Goal: Task Accomplishment & Management: Manage account settings

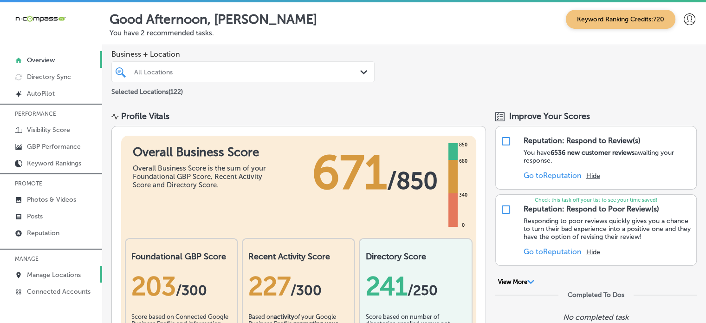
click at [50, 272] on p "Manage Locations" at bounding box center [54, 275] width 54 height 8
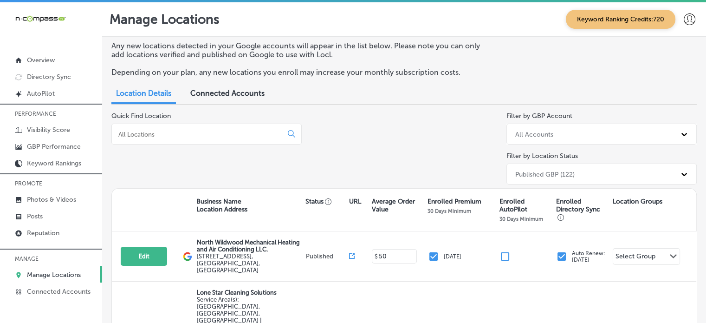
click at [229, 126] on div at bounding box center [206, 134] width 190 height 21
click at [229, 131] on input at bounding box center [199, 134] width 163 height 8
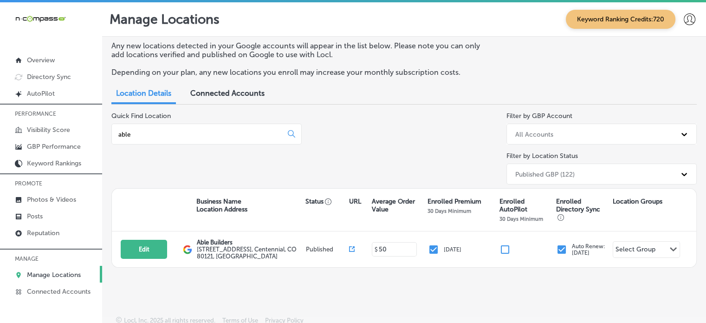
type input "able"
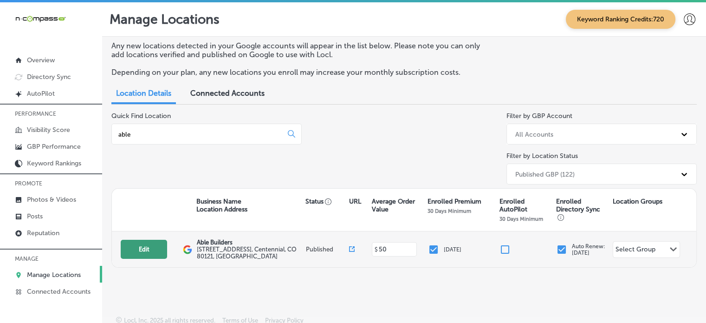
click at [147, 247] on button "Edit" at bounding box center [144, 249] width 46 height 19
select select "US"
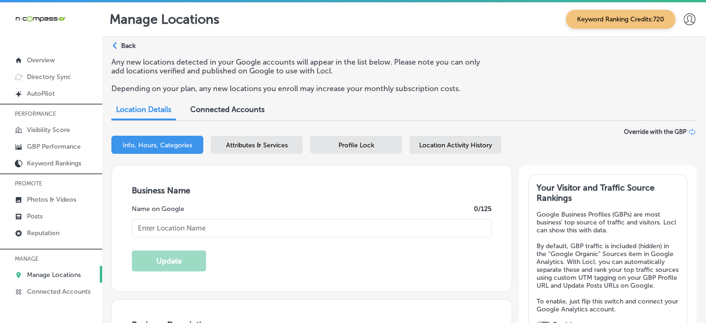
checkbox input "true"
type textarea "Able Builders: Your premier construction partner in the Front Range! With over …"
type input "[URL][DOMAIN_NAME]"
type input "[PHONE_NUMBER]"
type input "Able Builders"
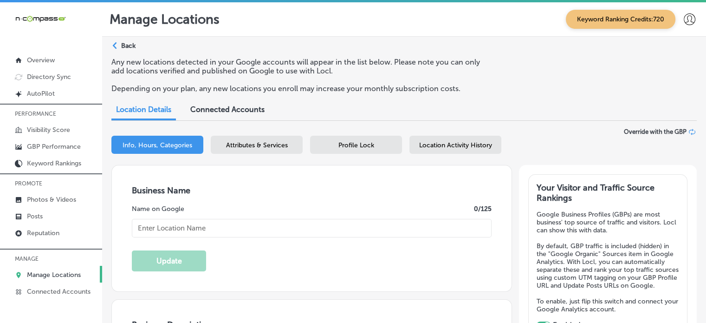
type input "[STREET_ADDRESS]"
type input "Centennial"
type input "80121"
type input "US"
click at [363, 258] on div "Business Name Name on Google 13 /125 Able Builders Update" at bounding box center [312, 228] width 400 height 126
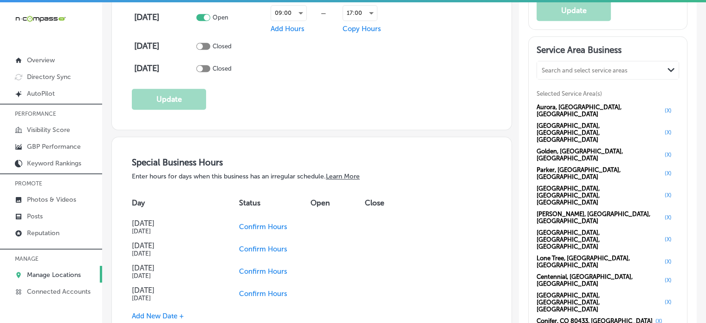
scroll to position [857, 0]
click at [72, 144] on p "GBP Performance" at bounding box center [54, 147] width 54 height 8
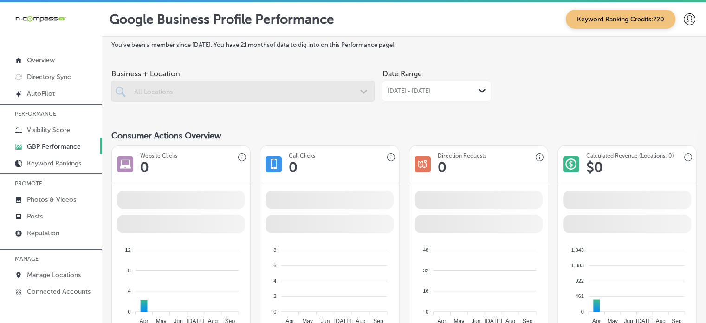
click at [441, 95] on div "[DATE] - [DATE] Path Created with Sketch." at bounding box center [436, 91] width 109 height 20
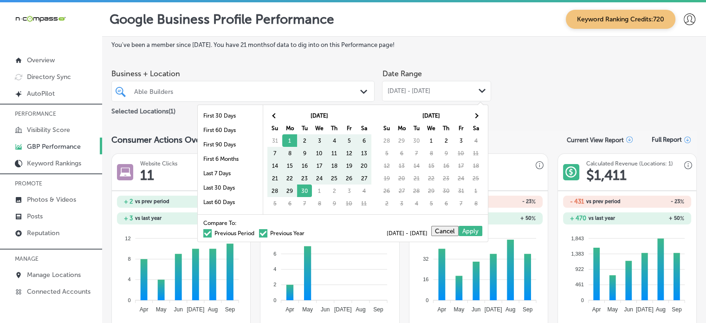
click at [441, 95] on div "[DATE] - [DATE] Path Created with Sketch." at bounding box center [436, 91] width 109 height 20
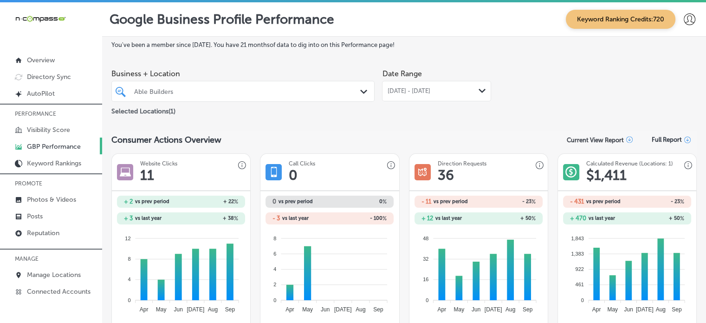
click at [430, 89] on span "[DATE] - [DATE]" at bounding box center [408, 90] width 43 height 7
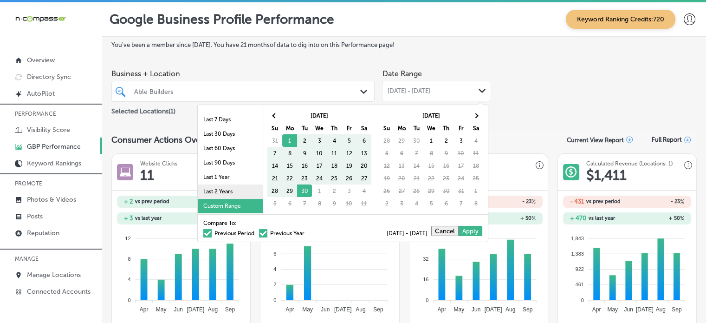
scroll to position [53, 0]
click at [223, 158] on li "Last 90 Days" at bounding box center [230, 163] width 65 height 14
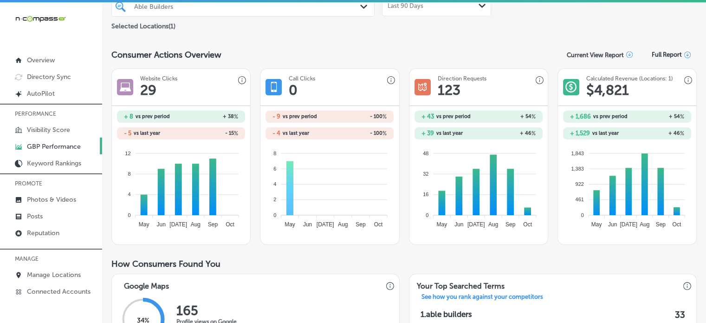
scroll to position [30, 0]
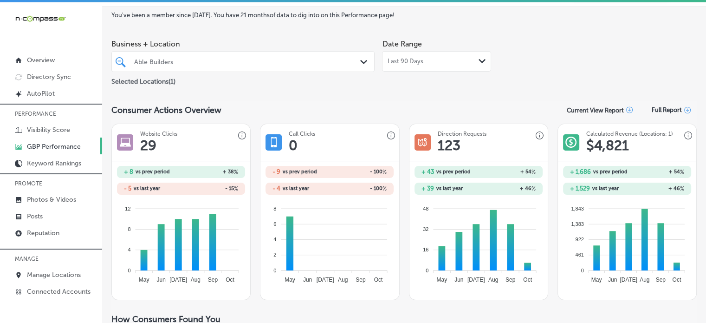
click at [407, 63] on span "Last 90 Days" at bounding box center [405, 61] width 36 height 7
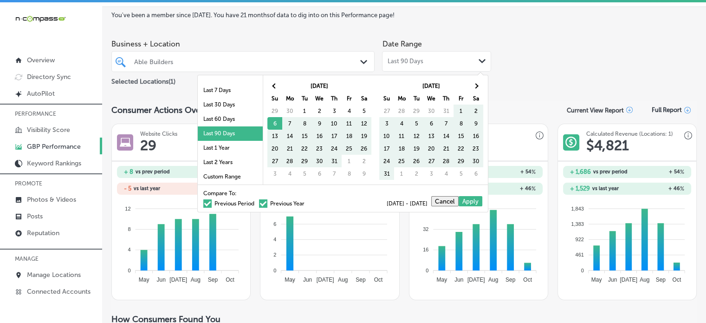
click at [228, 205] on div "Compare To: Previous Period Previous Year [DATE] - [DATE] Cancel Apply" at bounding box center [343, 197] width 290 height 27
click at [206, 202] on label "Previous Period" at bounding box center [228, 204] width 51 height 6
click at [256, 202] on input "Previous Period" at bounding box center [256, 202] width 0 height 0
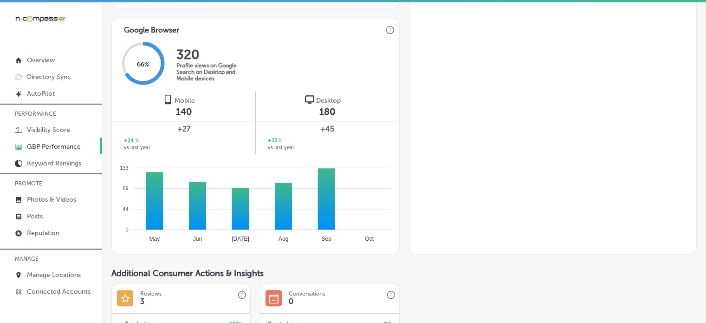
scroll to position [568, 0]
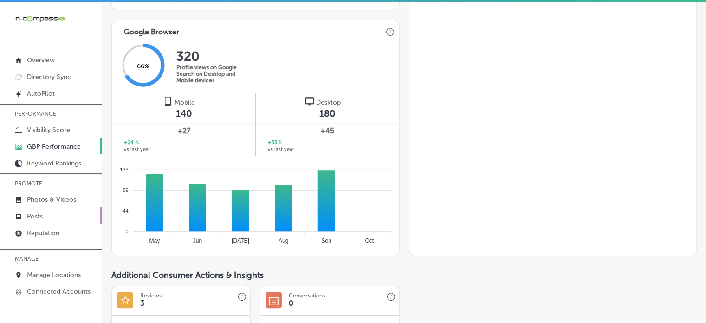
click at [41, 210] on link "Posts" at bounding box center [51, 215] width 102 height 17
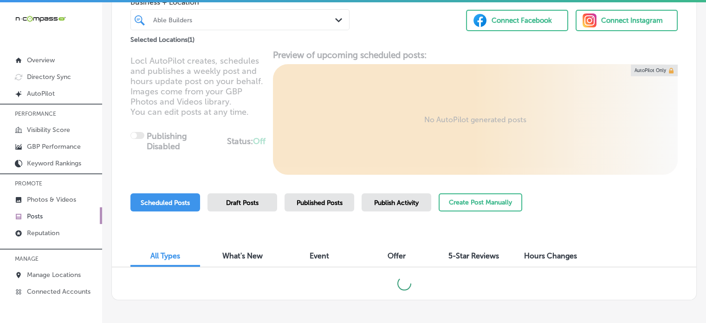
scroll to position [72, 0]
click at [319, 205] on span "Published Posts" at bounding box center [320, 202] width 46 height 8
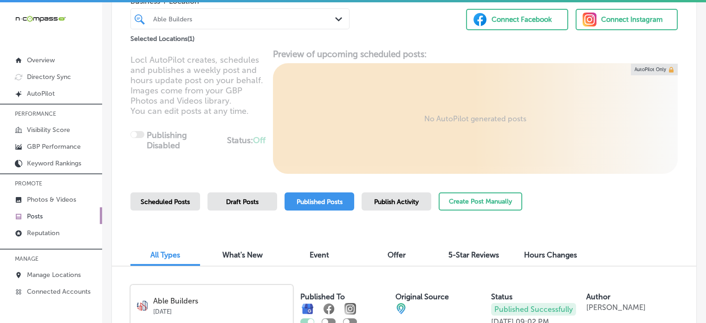
click at [431, 229] on div "Scheduled Posts Draft Posts Published Posts Publish Activity Create Post Manual…" at bounding box center [327, 213] width 392 height 42
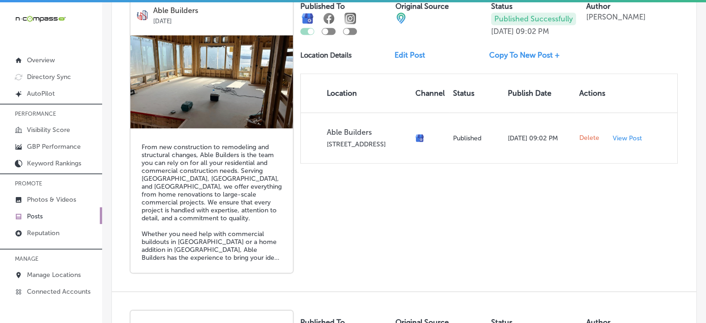
scroll to position [680, 0]
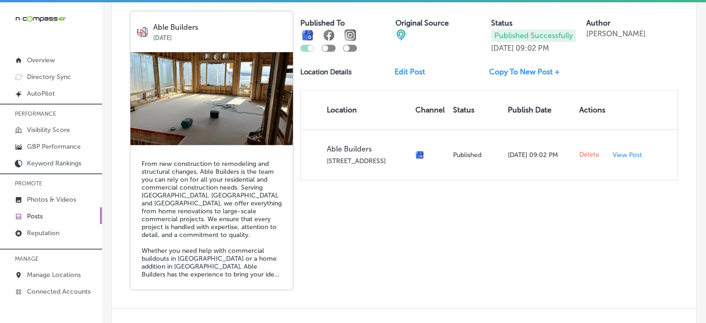
click at [404, 71] on link "Edit Post" at bounding box center [414, 71] width 38 height 9
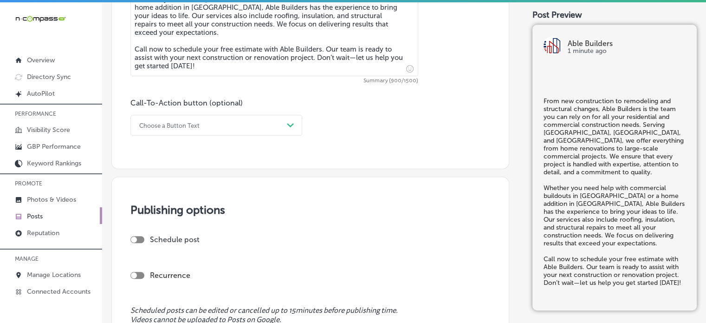
scroll to position [641, 0]
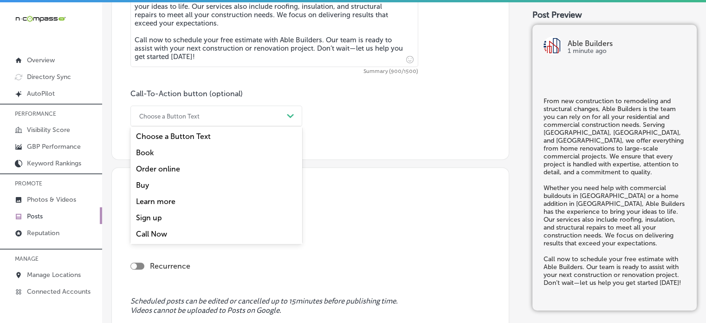
click at [271, 114] on div "Choose a Button Text" at bounding box center [209, 116] width 149 height 14
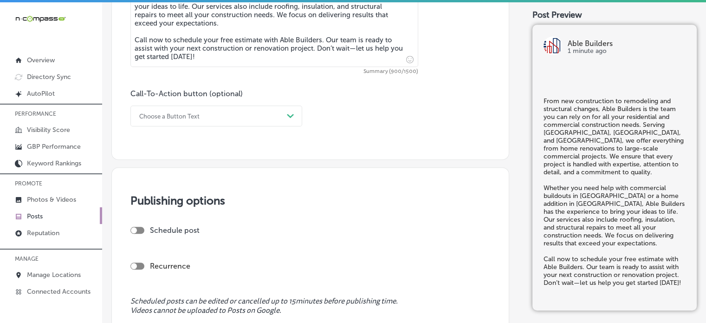
click at [384, 175] on div "Publishing options Schedule post Recurrence Scheduled posts can be edited or ca…" at bounding box center [310, 282] width 398 height 231
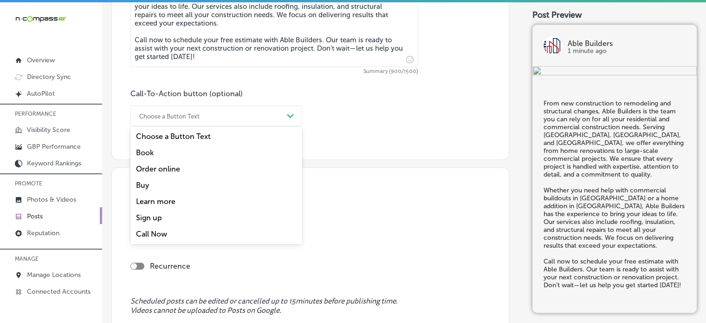
click at [239, 115] on div "Choose a Button Text" at bounding box center [209, 116] width 149 height 14
click at [157, 235] on div "Call Now" at bounding box center [217, 234] width 172 height 16
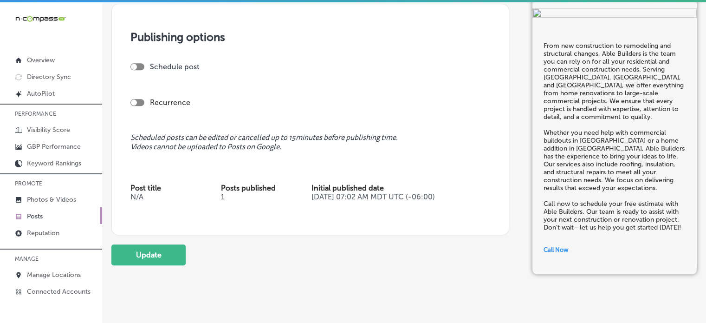
scroll to position [824, 0]
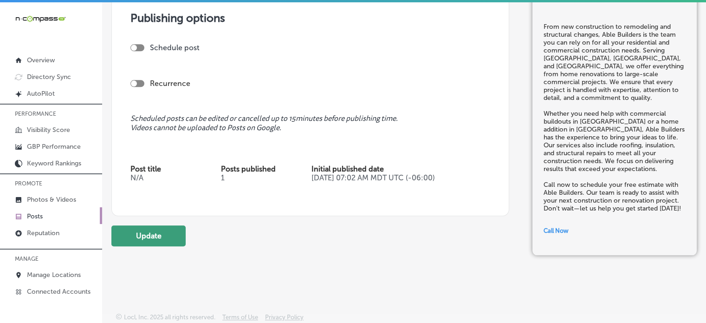
click at [172, 239] on button "Update" at bounding box center [148, 235] width 74 height 21
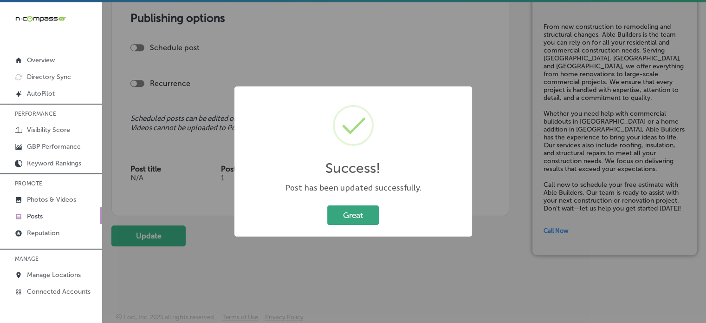
click at [370, 215] on button "Great" at bounding box center [353, 214] width 52 height 19
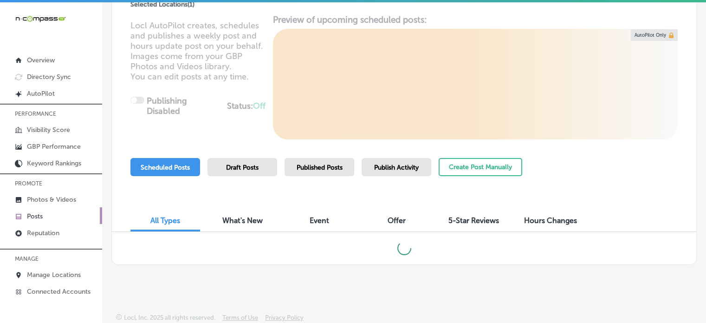
scroll to position [2, 0]
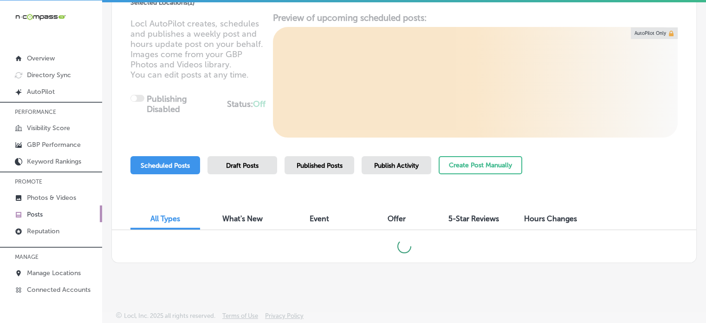
click at [328, 162] on span "Published Posts" at bounding box center [320, 166] width 46 height 8
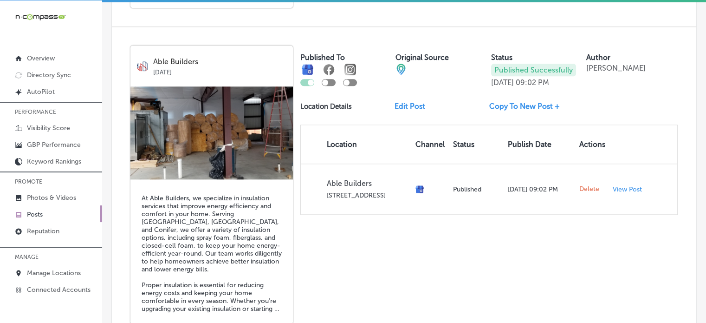
scroll to position [979, 0]
click at [409, 103] on link "Edit Post" at bounding box center [414, 105] width 38 height 9
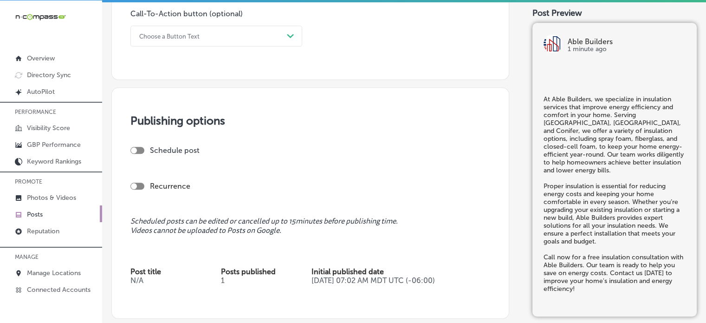
scroll to position [721, 0]
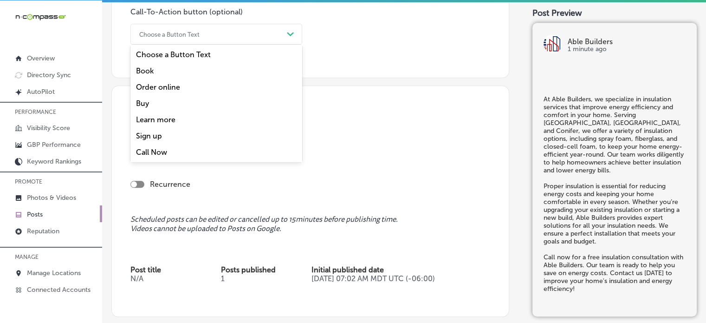
click at [230, 31] on div "Choose a Button Text" at bounding box center [209, 34] width 149 height 14
click at [152, 152] on div "Call Now" at bounding box center [217, 152] width 172 height 16
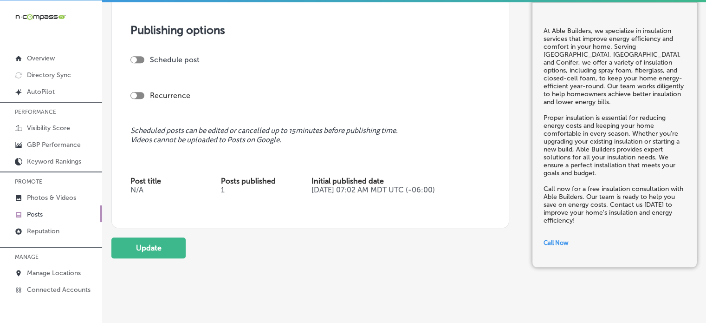
scroll to position [824, 0]
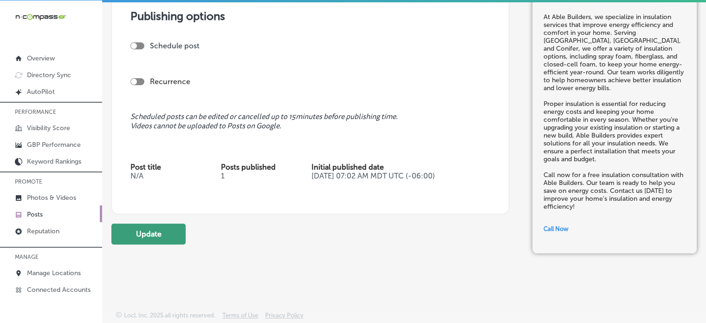
click at [156, 234] on button "Update" at bounding box center [148, 233] width 74 height 21
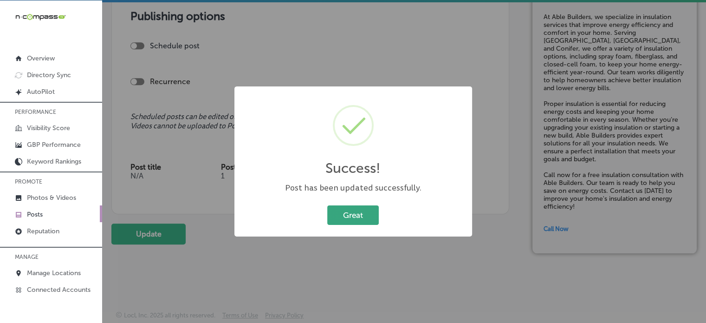
click at [346, 215] on button "Great" at bounding box center [353, 214] width 52 height 19
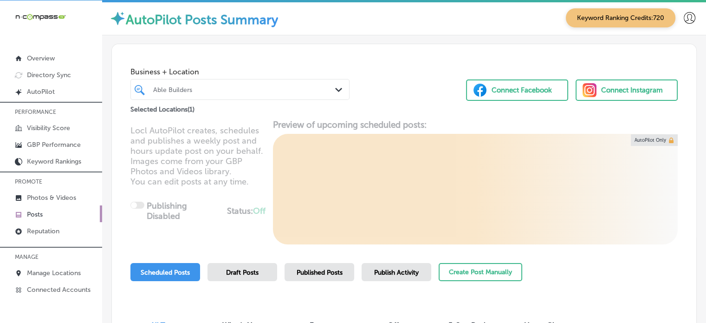
scroll to position [107, 0]
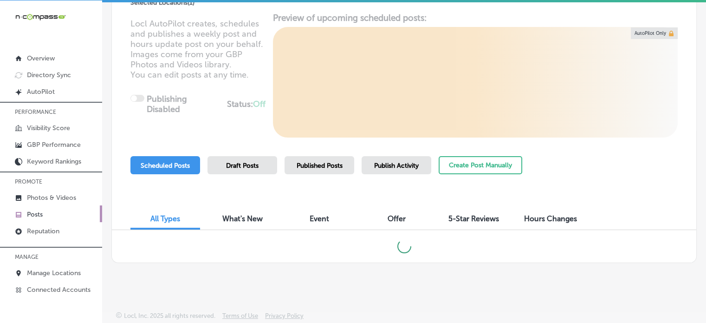
click at [315, 160] on div "Published Posts" at bounding box center [320, 165] width 70 height 18
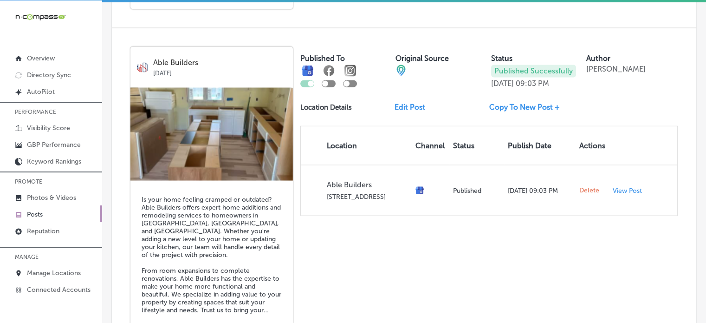
scroll to position [1626, 0]
click at [414, 103] on link "Edit Post" at bounding box center [414, 107] width 38 height 9
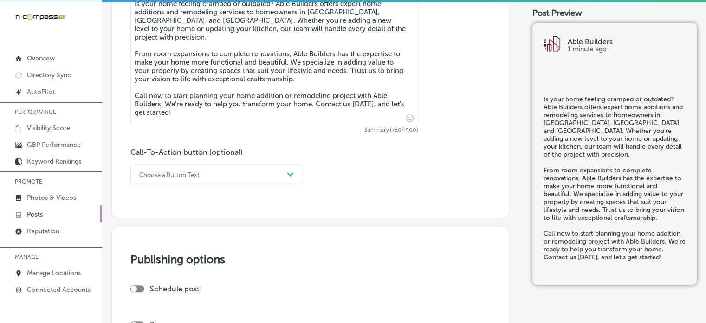
scroll to position [568, 0]
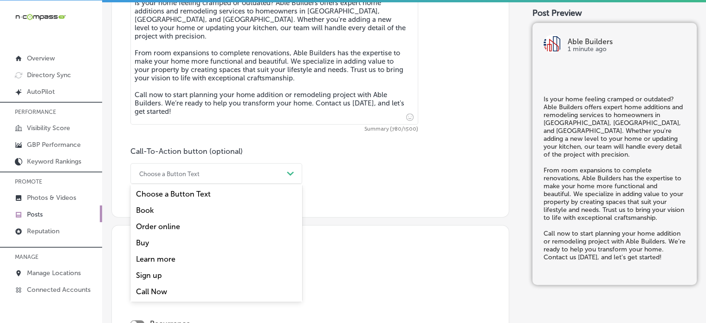
click at [240, 180] on div "Choose a Button Text" at bounding box center [209, 173] width 149 height 14
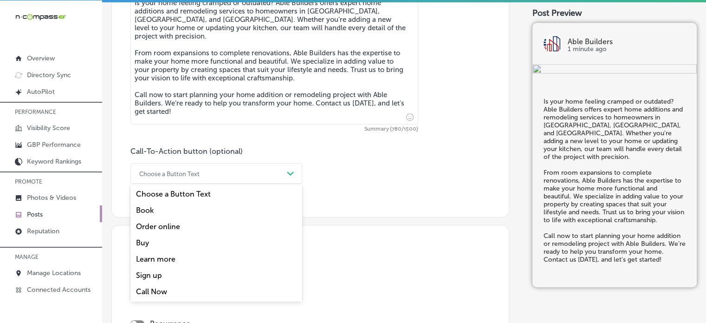
click at [157, 289] on div "Call Now" at bounding box center [217, 291] width 172 height 16
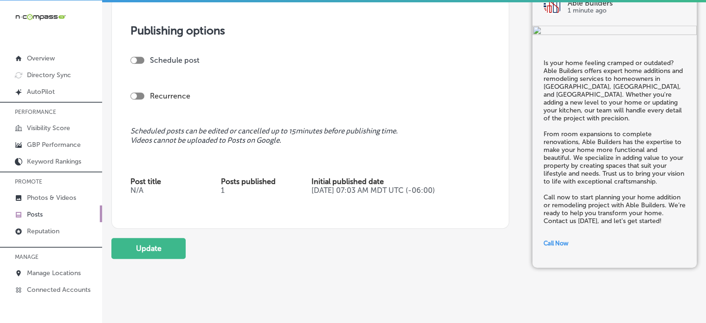
scroll to position [810, 0]
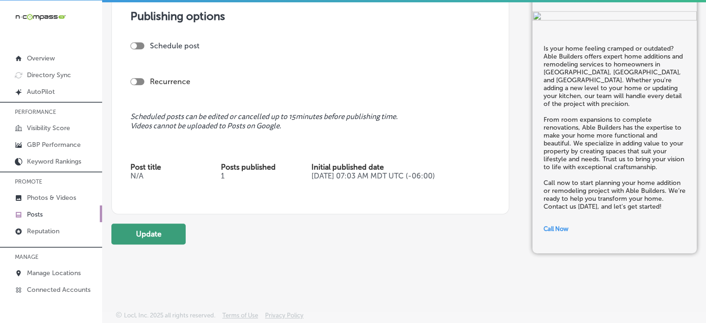
click at [170, 225] on button "Update" at bounding box center [148, 233] width 74 height 21
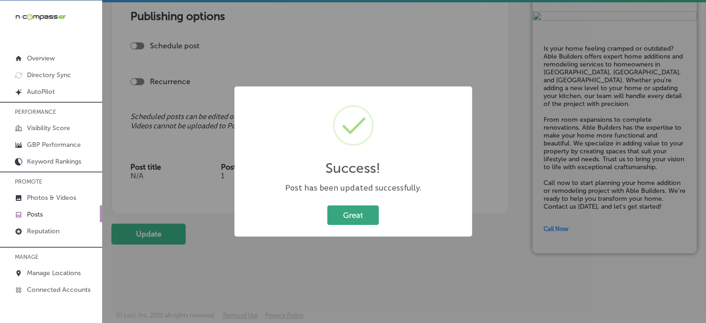
click at [344, 221] on button "Great" at bounding box center [353, 214] width 52 height 19
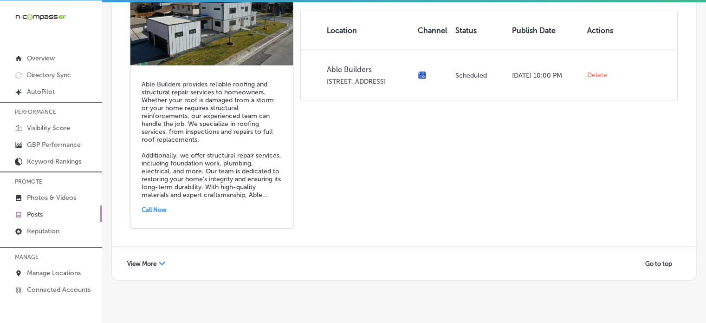
scroll to position [2103, 0]
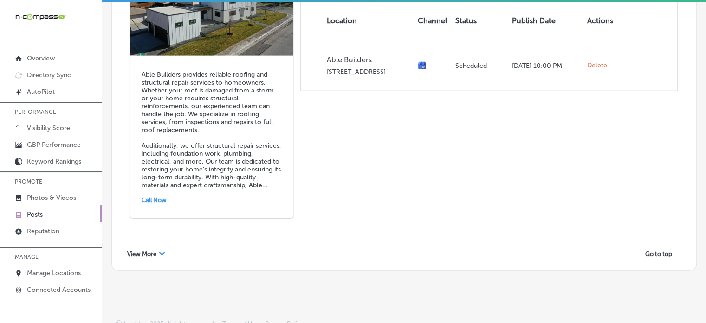
click at [143, 250] on span "View More" at bounding box center [141, 253] width 29 height 7
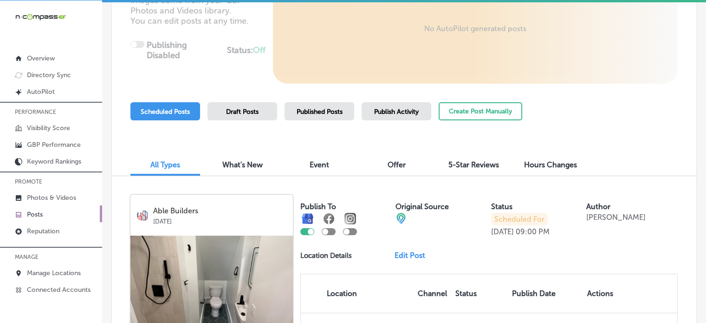
scroll to position [0, 0]
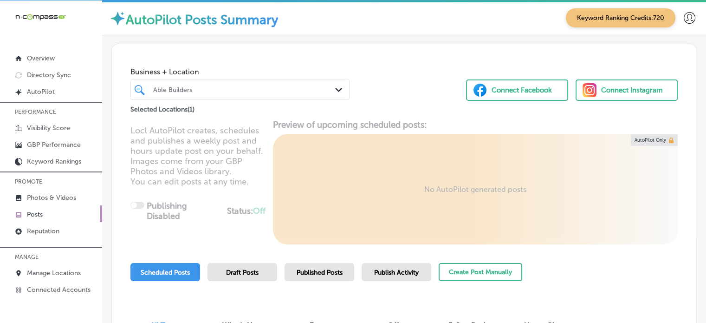
click at [288, 78] on div "Business + Location Able Builders Path Created with Sketch." at bounding box center [240, 81] width 219 height 37
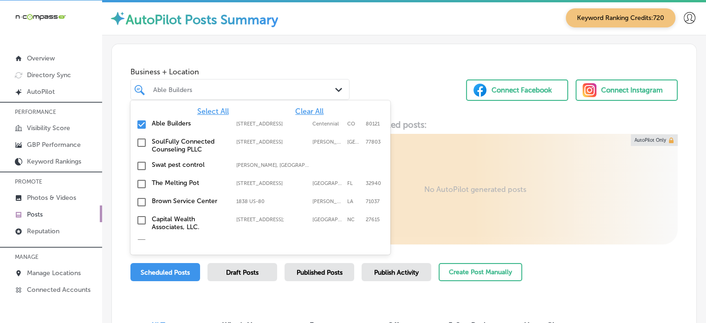
click at [296, 86] on div "Able Builders" at bounding box center [244, 89] width 183 height 8
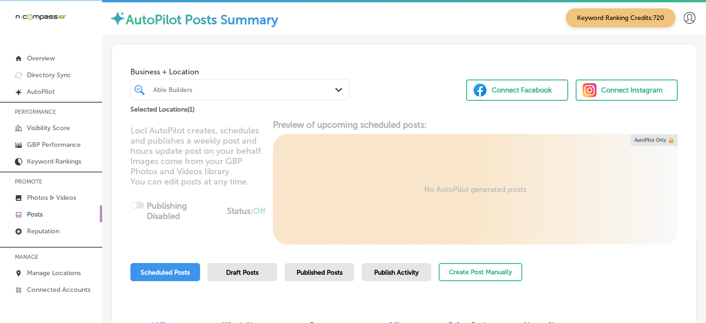
click at [382, 83] on div "Business + Location Able Builders Path Created with Sketch. Selected Locations …" at bounding box center [404, 79] width 585 height 71
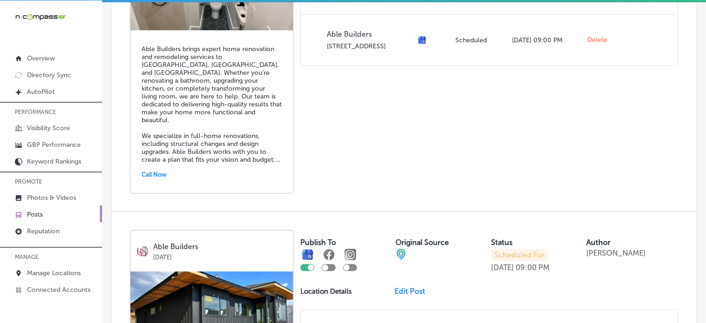
scroll to position [251, 0]
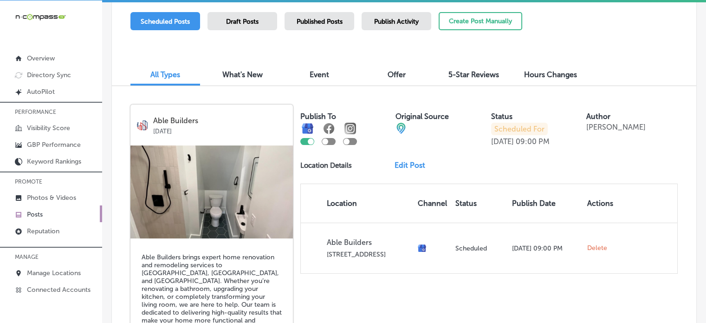
click at [325, 26] on div "Published Posts" at bounding box center [320, 21] width 70 height 18
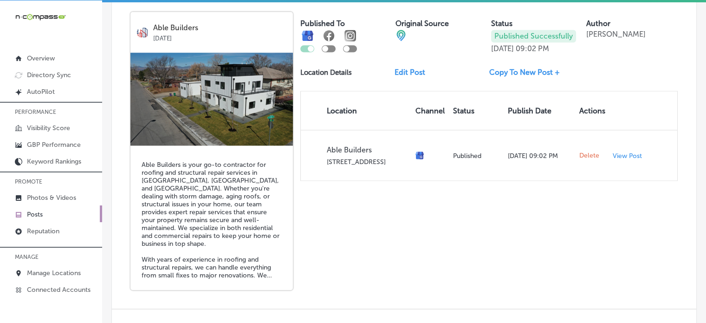
scroll to position [1697, 0]
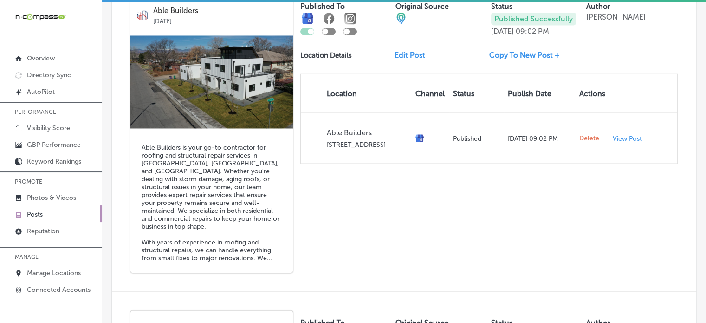
click at [412, 51] on link "Edit Post" at bounding box center [414, 55] width 38 height 9
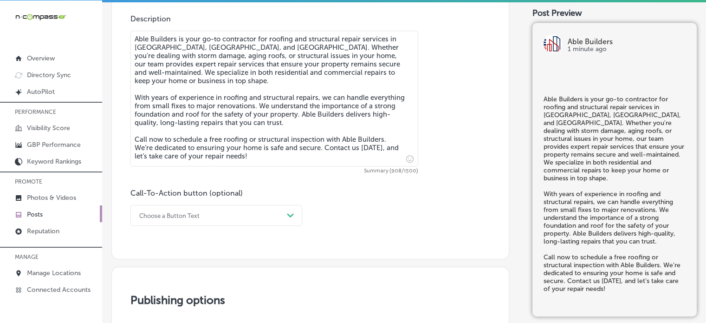
scroll to position [556, 0]
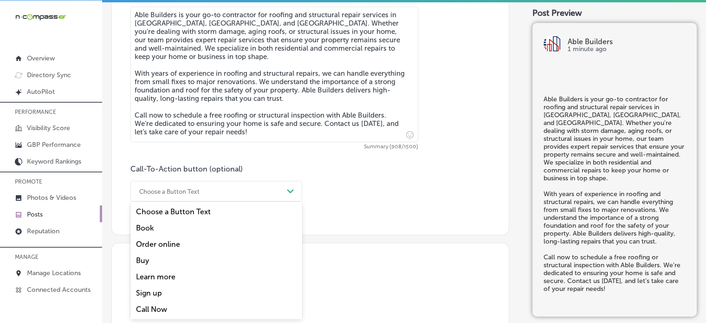
click at [264, 202] on div "option Choose a Button Text focused, 1 of 7. 7 results available. Use Up and Do…" at bounding box center [217, 191] width 172 height 21
click at [152, 303] on div "Call Now" at bounding box center [217, 309] width 172 height 16
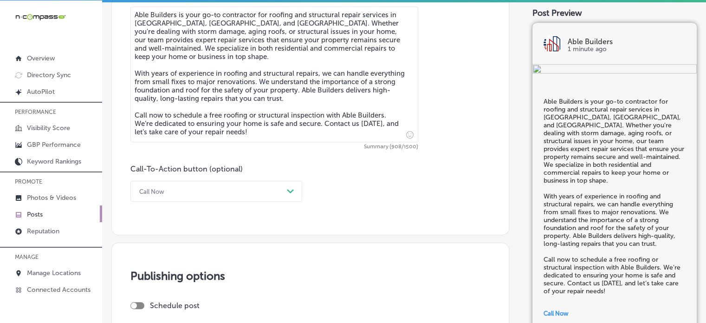
scroll to position [815, 0]
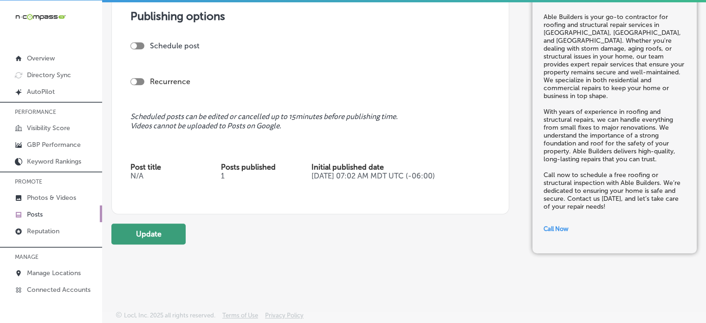
click at [150, 228] on button "Update" at bounding box center [148, 233] width 74 height 21
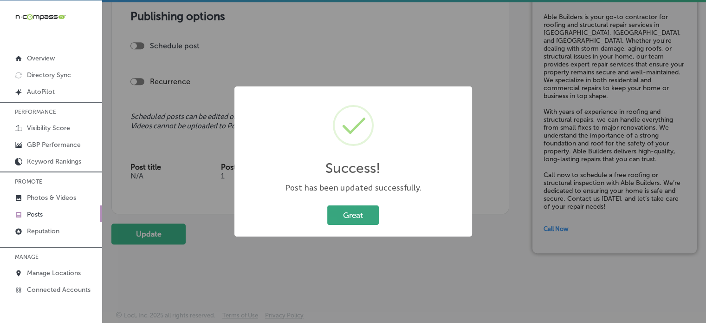
click at [352, 216] on button "Great" at bounding box center [353, 214] width 52 height 19
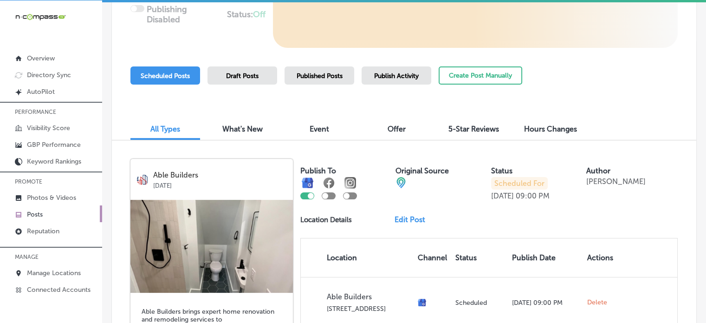
scroll to position [198, 0]
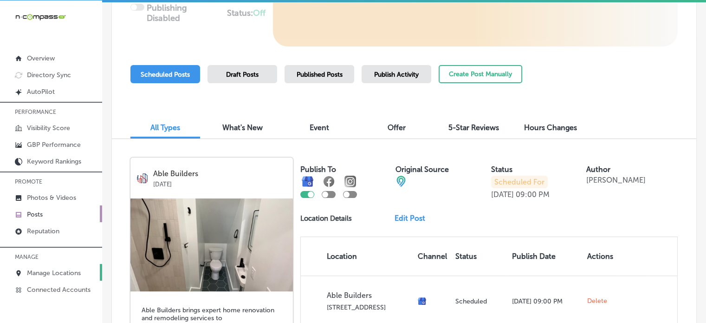
click at [48, 272] on p "Manage Locations" at bounding box center [54, 273] width 54 height 8
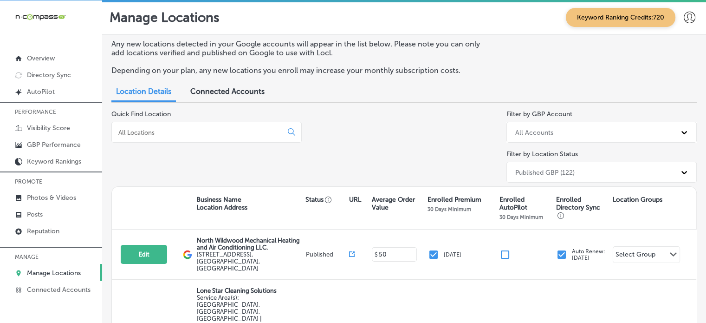
click at [195, 141] on div at bounding box center [206, 132] width 190 height 21
click at [191, 131] on input at bounding box center [199, 132] width 163 height 8
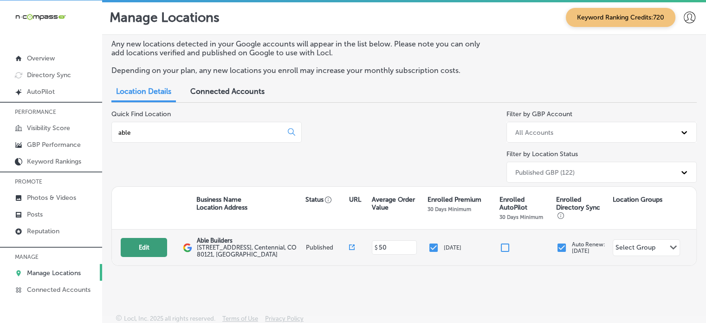
type input "able"
click at [142, 247] on button "Edit" at bounding box center [144, 247] width 46 height 19
select select "US"
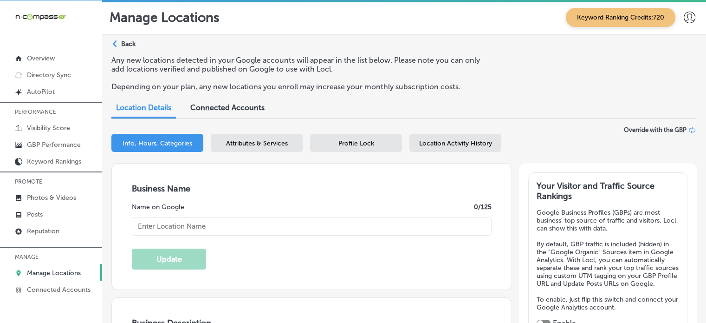
type input "Able Builders"
type input "[STREET_ADDRESS]"
type input "Centennial"
type input "80121"
type input "US"
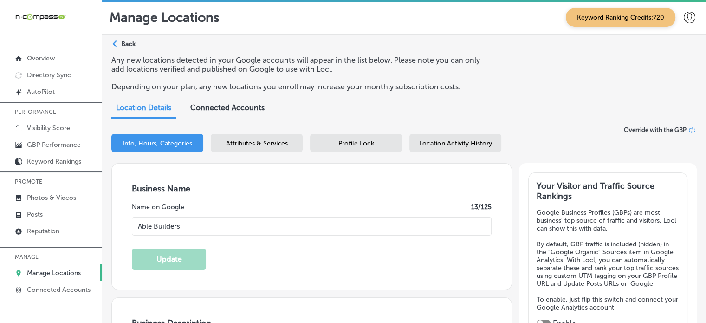
checkbox input "true"
type input "[URL][DOMAIN_NAME]"
type textarea "Able Builders: Your premier construction partner in the Front Range! With over …"
type input "[PHONE_NUMBER]"
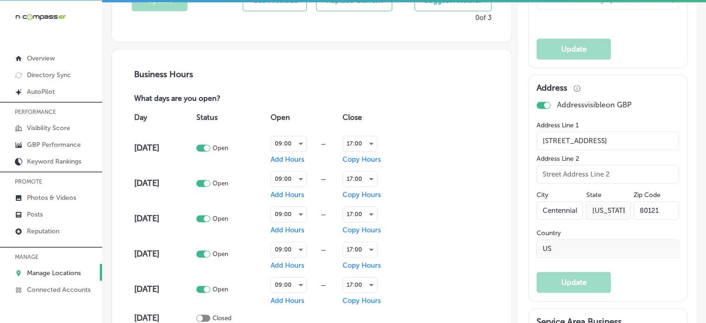
scroll to position [583, 0]
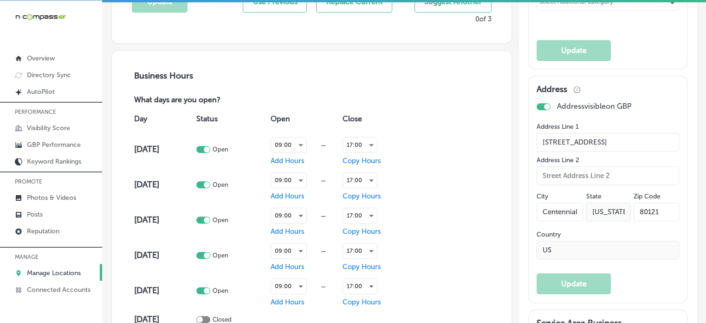
click at [65, 269] on p "Manage Locations" at bounding box center [54, 273] width 54 height 8
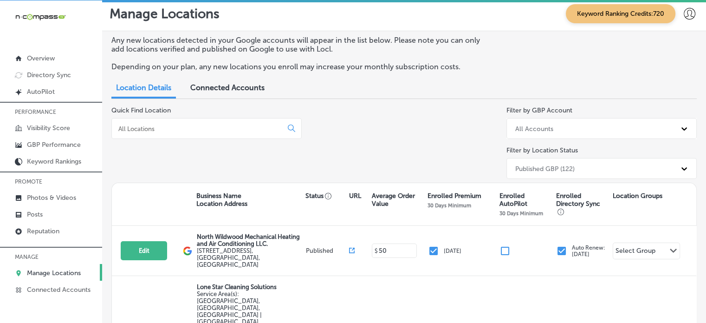
scroll to position [225, 0]
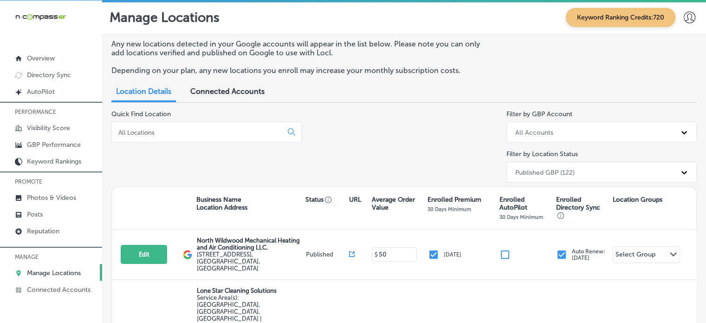
click at [198, 131] on input at bounding box center [199, 132] width 163 height 8
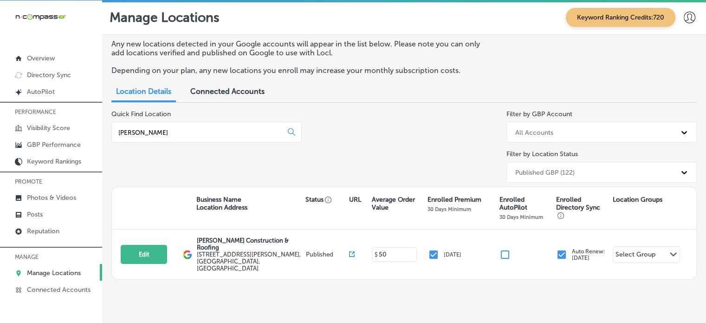
scroll to position [3, 0]
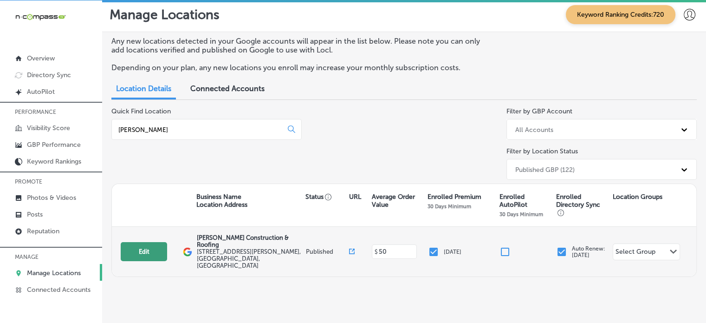
type input "[PERSON_NAME]"
click at [150, 243] on button "Edit" at bounding box center [144, 251] width 46 height 19
select select "US"
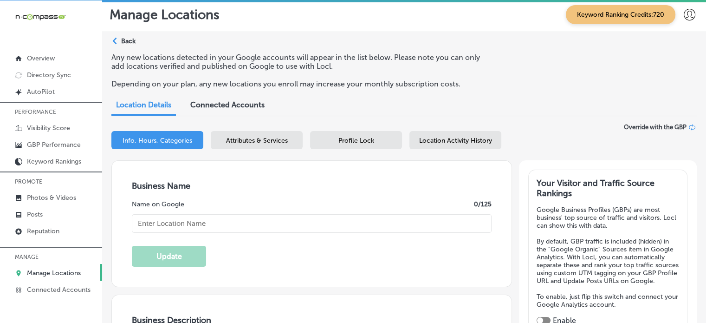
checkbox input "true"
type input "[STREET_ADDRESS][PERSON_NAME]"
type input "[PERSON_NAME][GEOGRAPHIC_DATA]"
type input "32952"
type input "US"
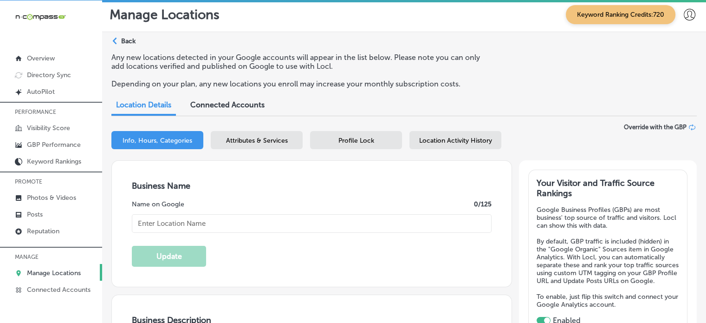
type input "[PERSON_NAME] Construction & Roofing"
type input "[PHONE_NUMBER]"
type input "[URL][DOMAIN_NAME]"
type textarea "[PERSON_NAME] Construction & Roofing: Your trusted roofing contractor in [GEOGR…"
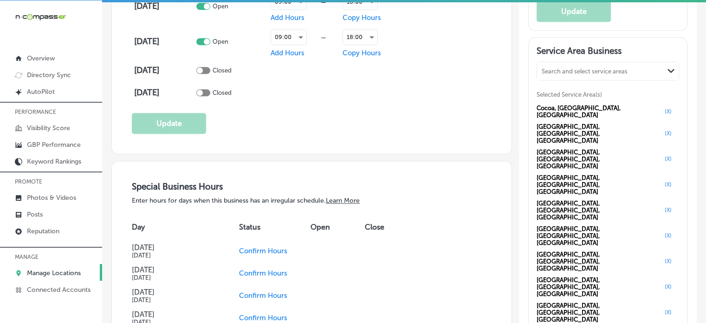
scroll to position [817, 0]
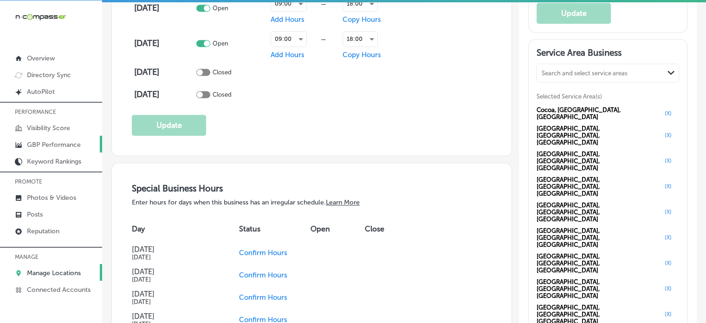
click at [46, 144] on p "GBP Performance" at bounding box center [54, 145] width 54 height 8
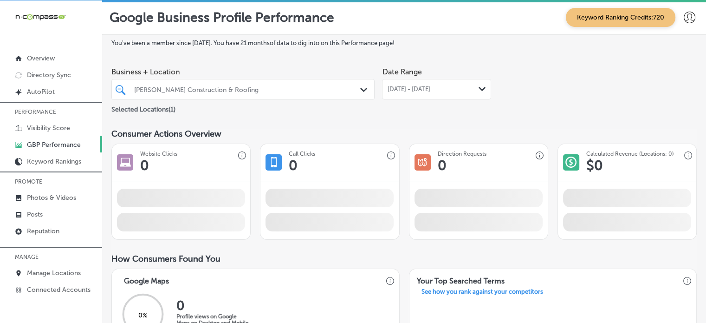
click at [344, 97] on div "[PERSON_NAME] Construction & Roofing Path Created with Sketch." at bounding box center [242, 89] width 263 height 21
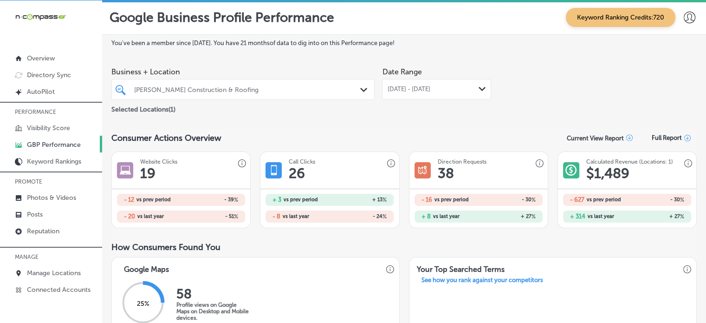
click at [344, 97] on div "[PERSON_NAME] Construction & Roofing Path Created with Sketch." at bounding box center [242, 89] width 263 height 21
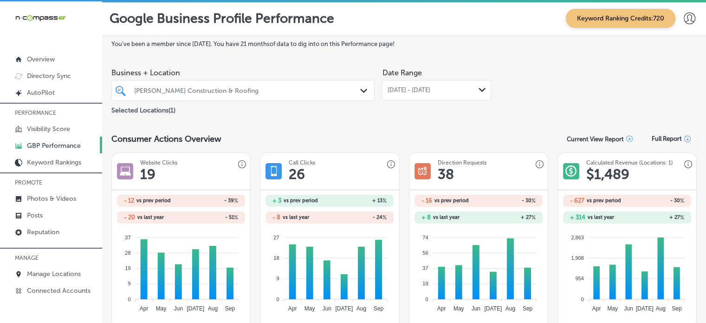
click at [430, 91] on span "[DATE] - [DATE]" at bounding box center [408, 89] width 43 height 7
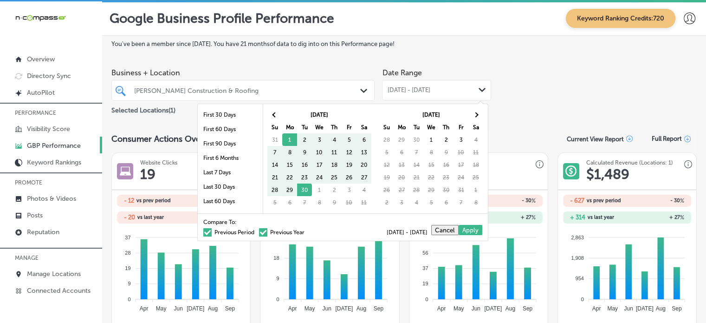
click at [259, 230] on span at bounding box center [263, 232] width 8 height 8
click at [307, 231] on input "Previous Year" at bounding box center [307, 231] width 0 height 0
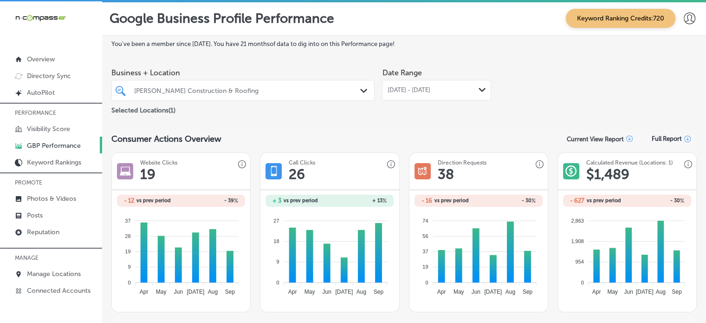
click at [422, 95] on div "[DATE] - [DATE] Path Created with Sketch." at bounding box center [436, 90] width 109 height 20
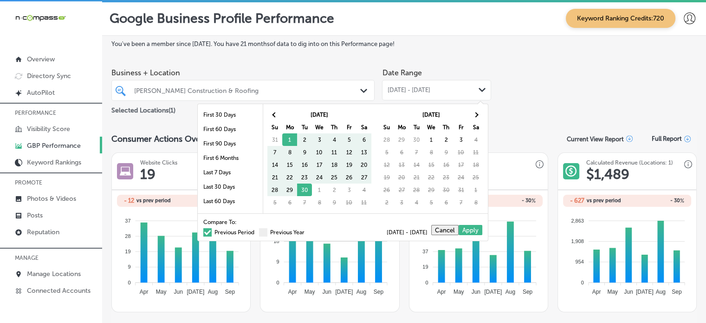
click at [235, 231] on label "Previous Period" at bounding box center [228, 232] width 51 height 6
click at [256, 231] on input "Previous Period" at bounding box center [256, 231] width 0 height 0
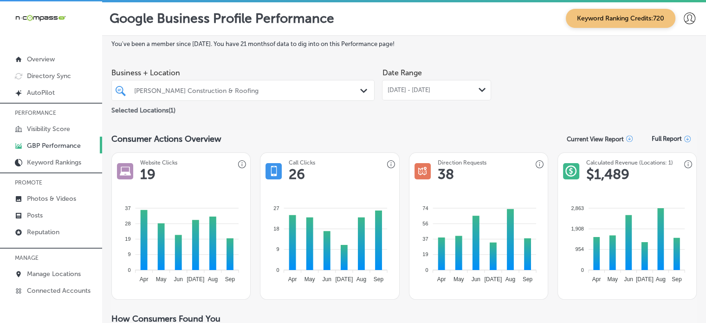
click at [314, 99] on div "[PERSON_NAME] Construction & Roofing Path Created with Sketch." at bounding box center [242, 90] width 263 height 21
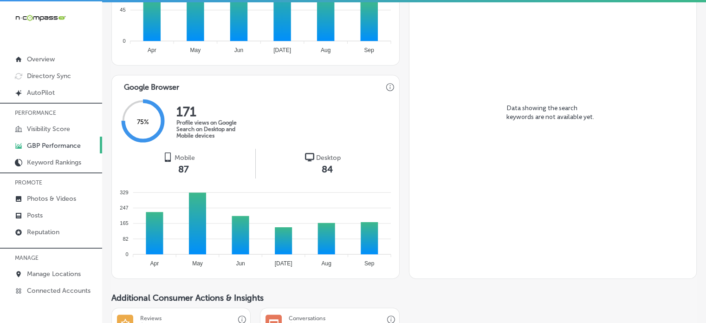
scroll to position [476, 0]
